Goal: Task Accomplishment & Management: Use online tool/utility

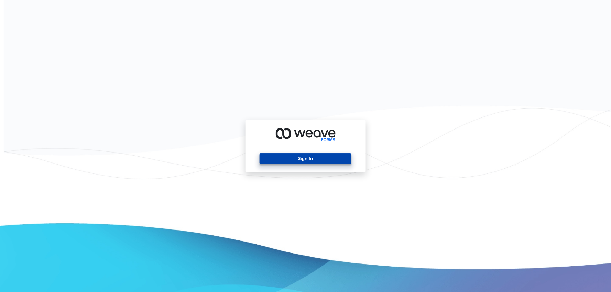
click at [287, 161] on button "Sign In" at bounding box center [305, 158] width 92 height 11
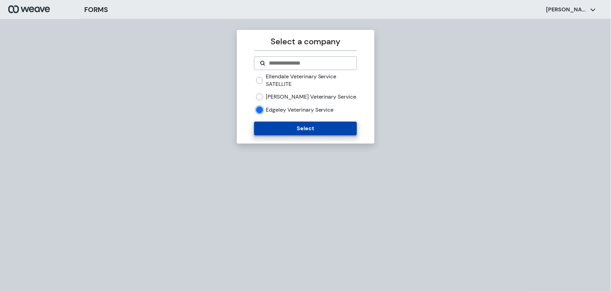
click at [268, 132] on button "Select" at bounding box center [305, 129] width 103 height 14
